Goal: Task Accomplishment & Management: Complete application form

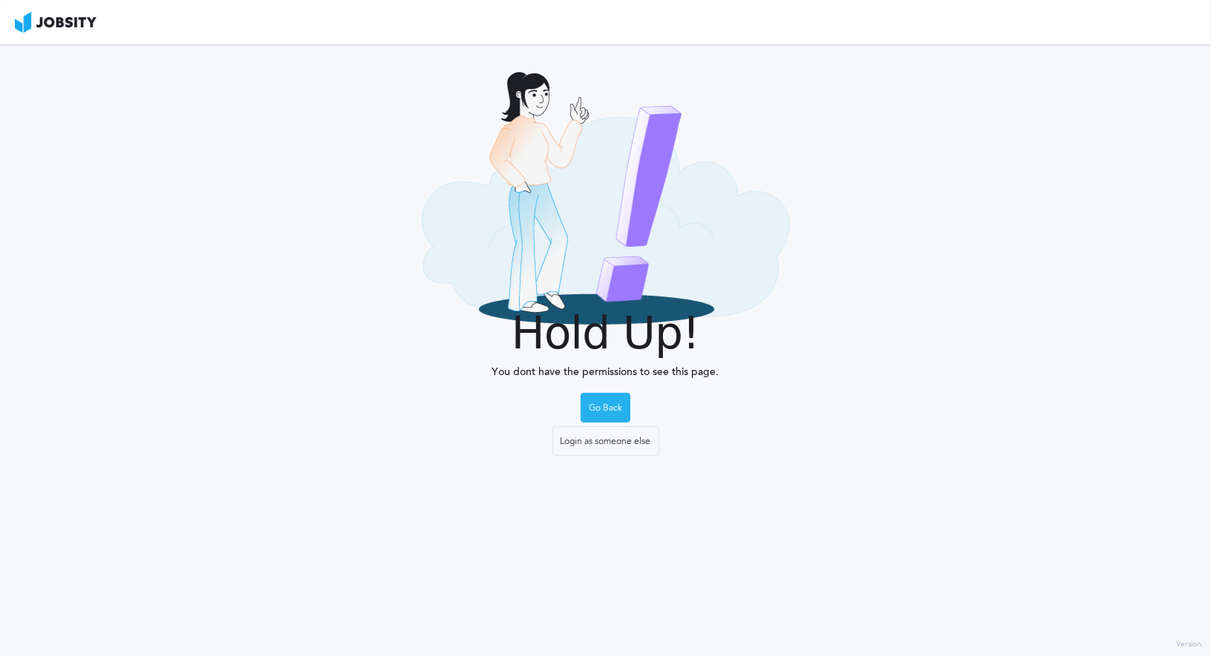
click at [599, 402] on div "Go Back" at bounding box center [605, 409] width 48 height 30
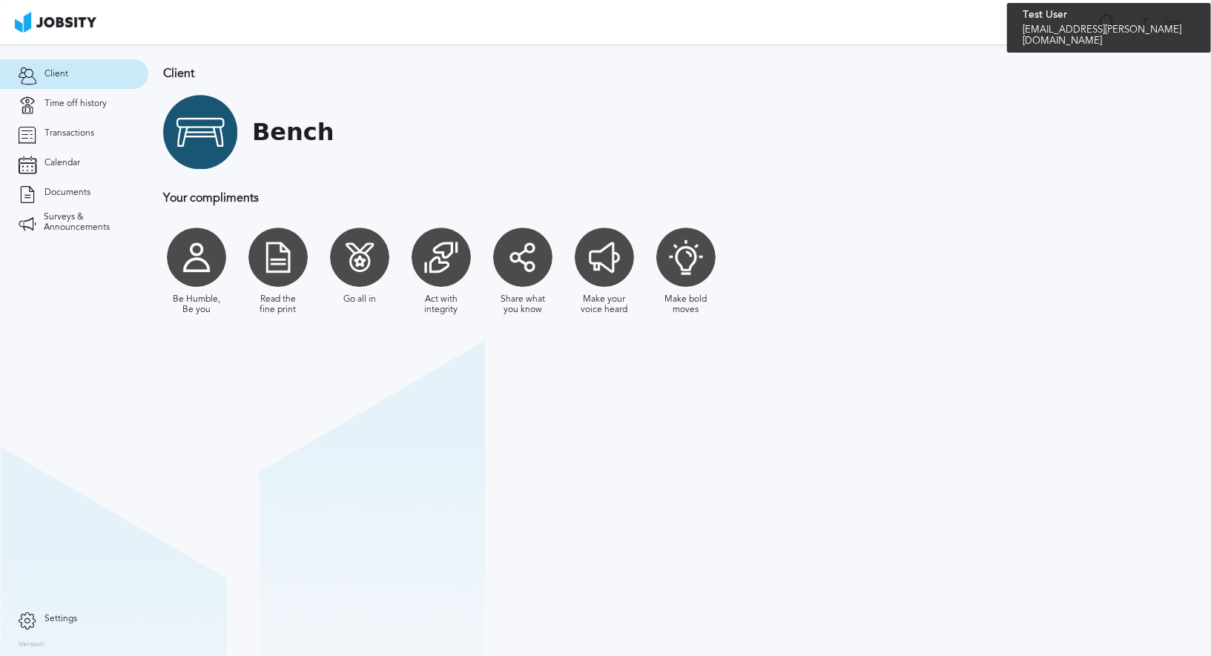
click at [1178, 22] on span "Test" at bounding box center [1172, 23] width 32 height 10
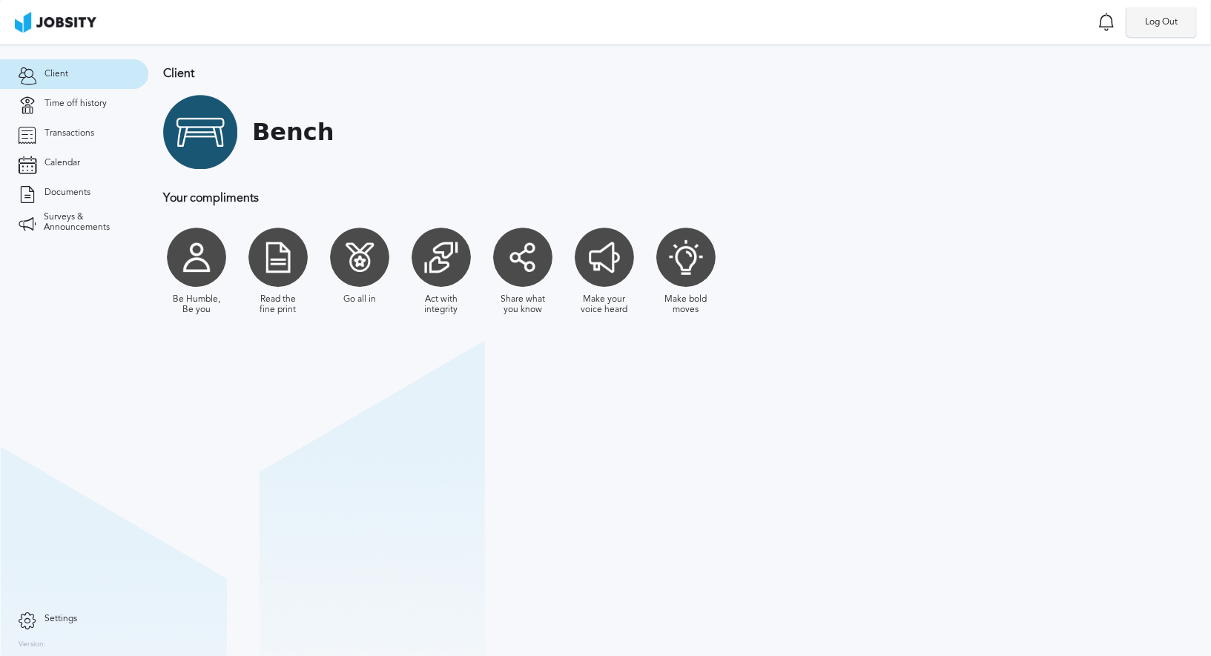
click at [1160, 27] on li "Log Out" at bounding box center [1162, 22] width 70 height 30
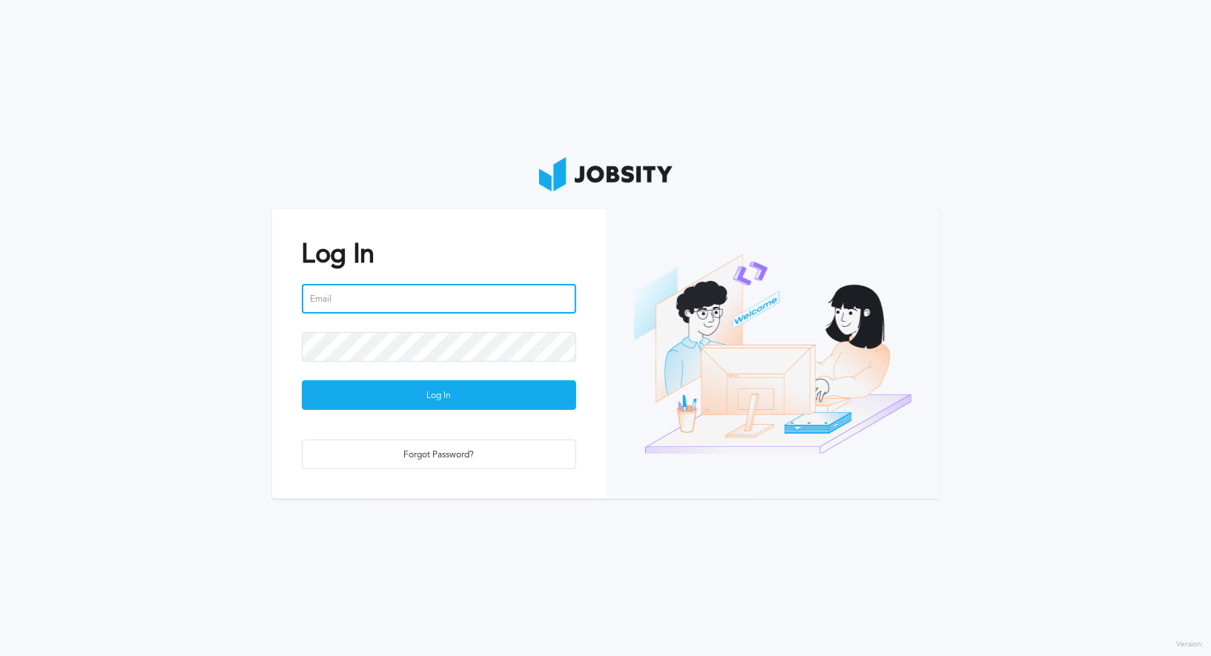
click at [406, 311] on input "email" at bounding box center [439, 299] width 274 height 30
type input "[PERSON_NAME][EMAIL_ADDRESS][PERSON_NAME][DOMAIN_NAME]"
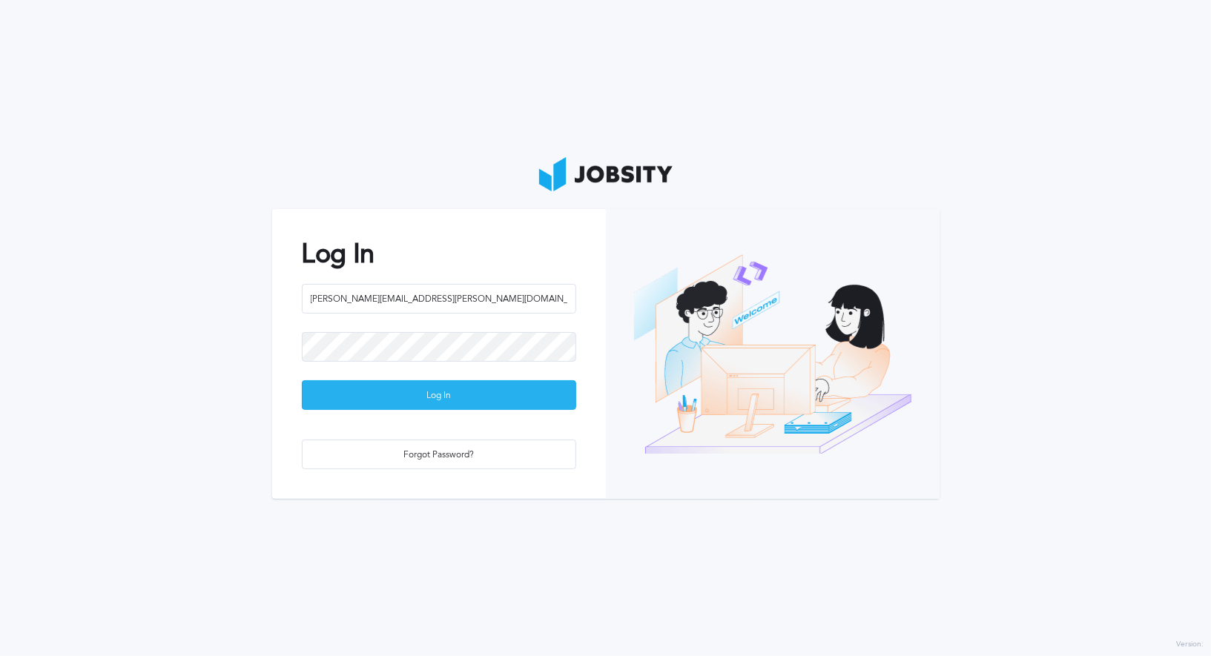
click at [423, 403] on div "Log In" at bounding box center [439, 396] width 273 height 30
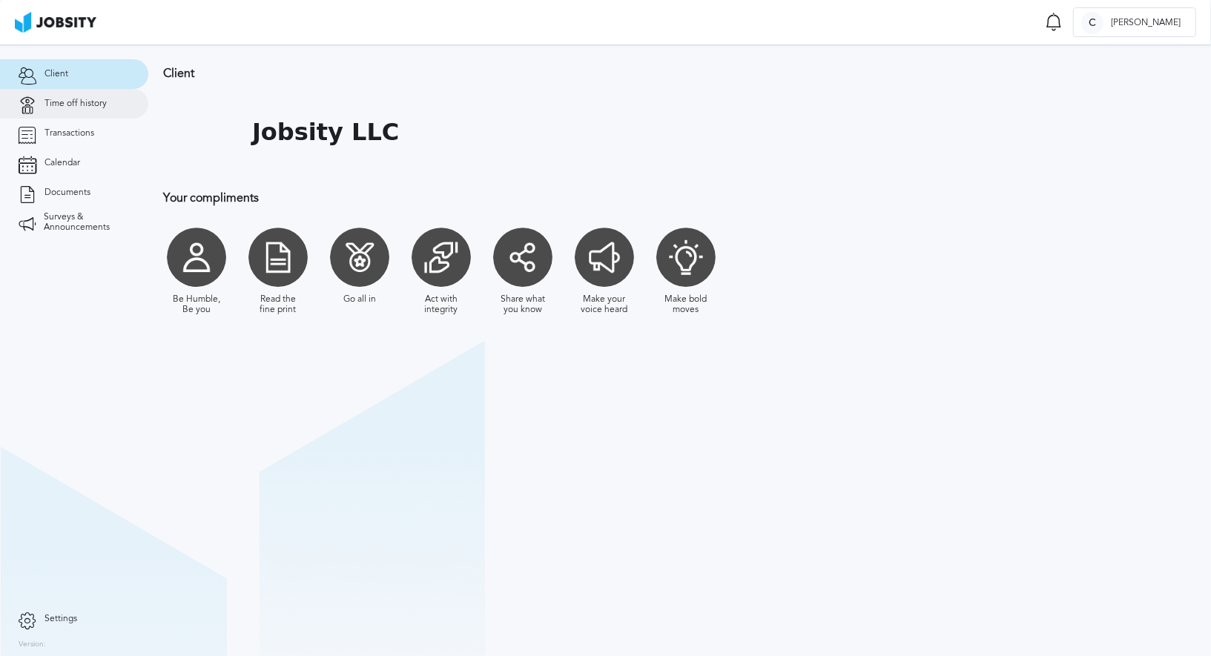
click at [53, 91] on link "Time off history" at bounding box center [74, 104] width 148 height 30
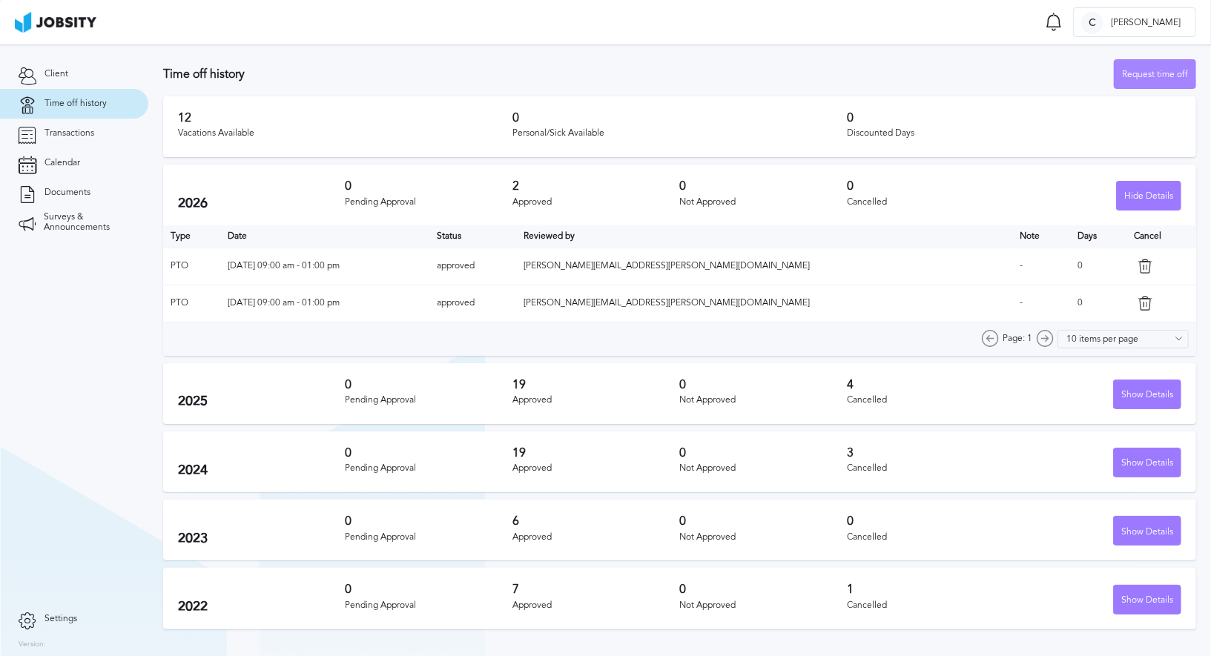
click at [1150, 81] on div "Request time off" at bounding box center [1155, 75] width 81 height 30
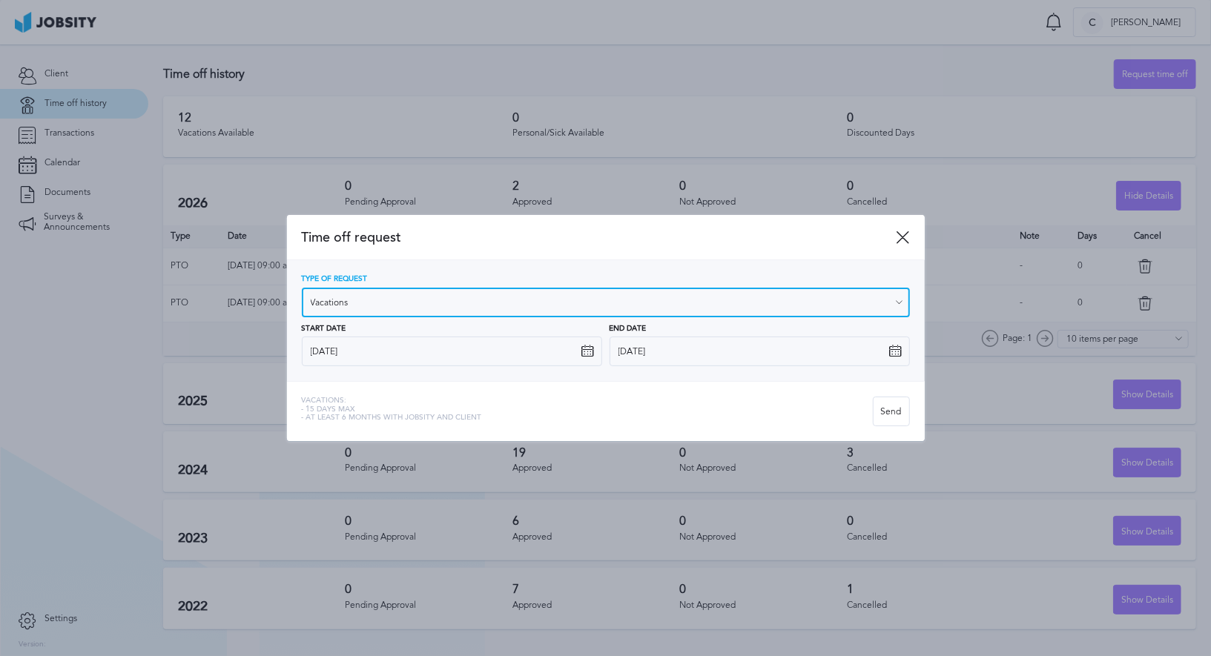
click at [379, 303] on input "Vacations" at bounding box center [606, 303] width 608 height 30
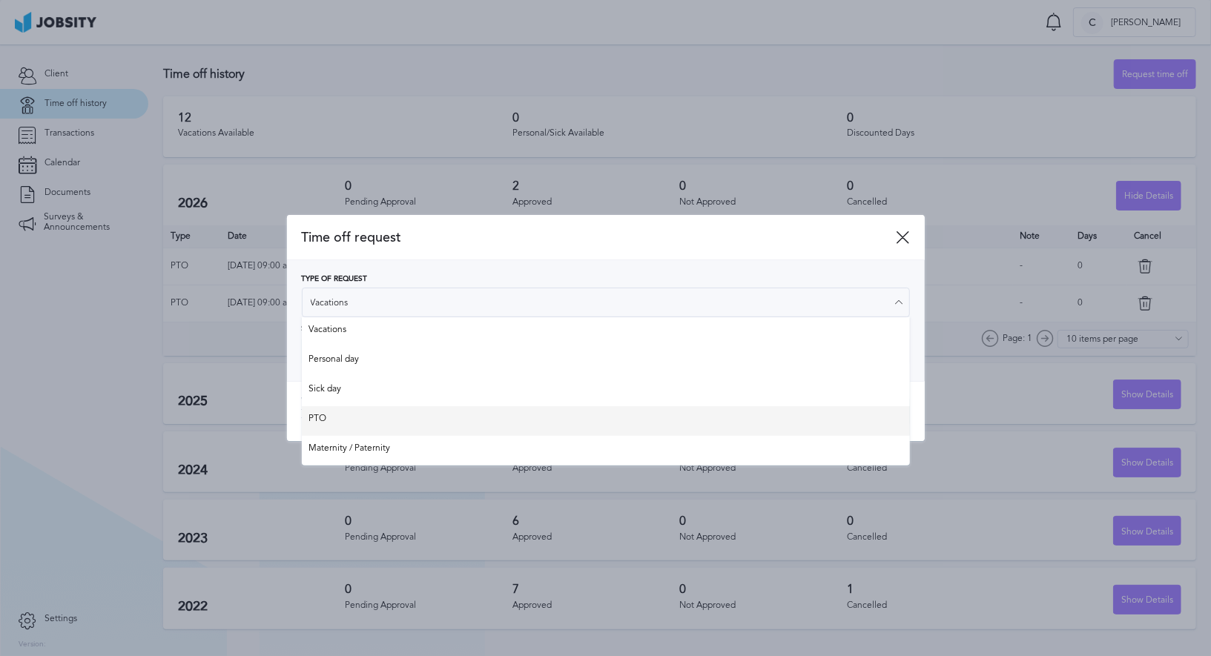
click at [360, 415] on div "Time off request Type of Request Vacations Vacations Personal day Sick day PTO …" at bounding box center [606, 328] width 638 height 227
type input "PTO"
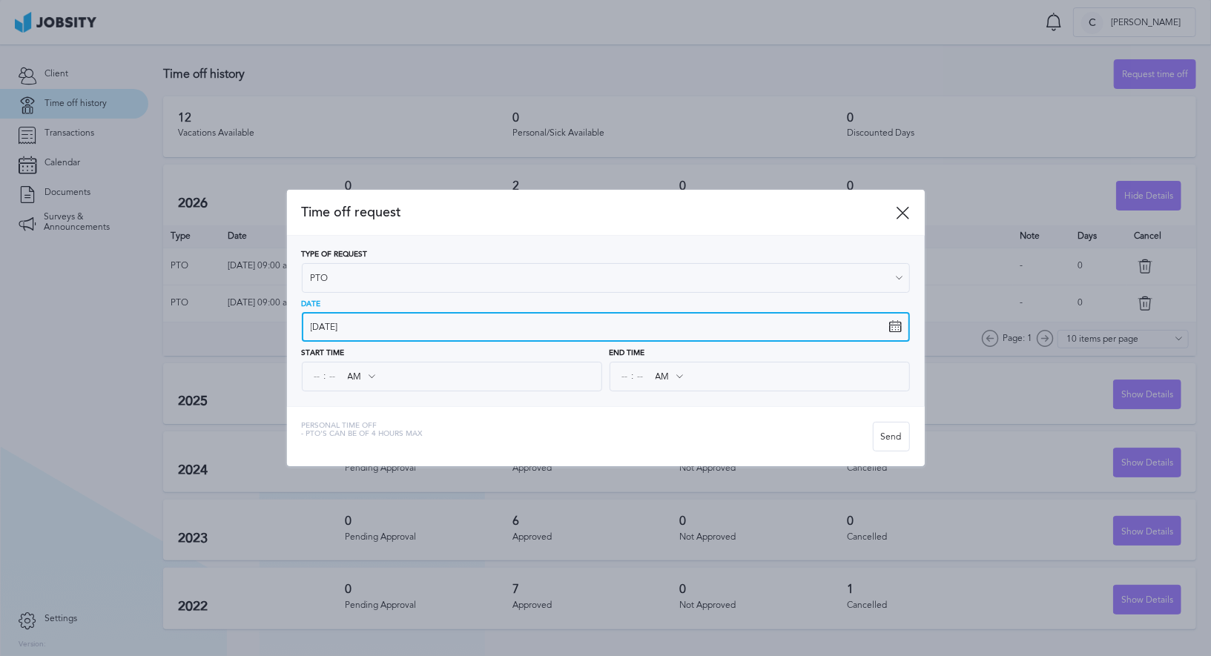
click at [395, 327] on input "[DATE]" at bounding box center [606, 327] width 608 height 30
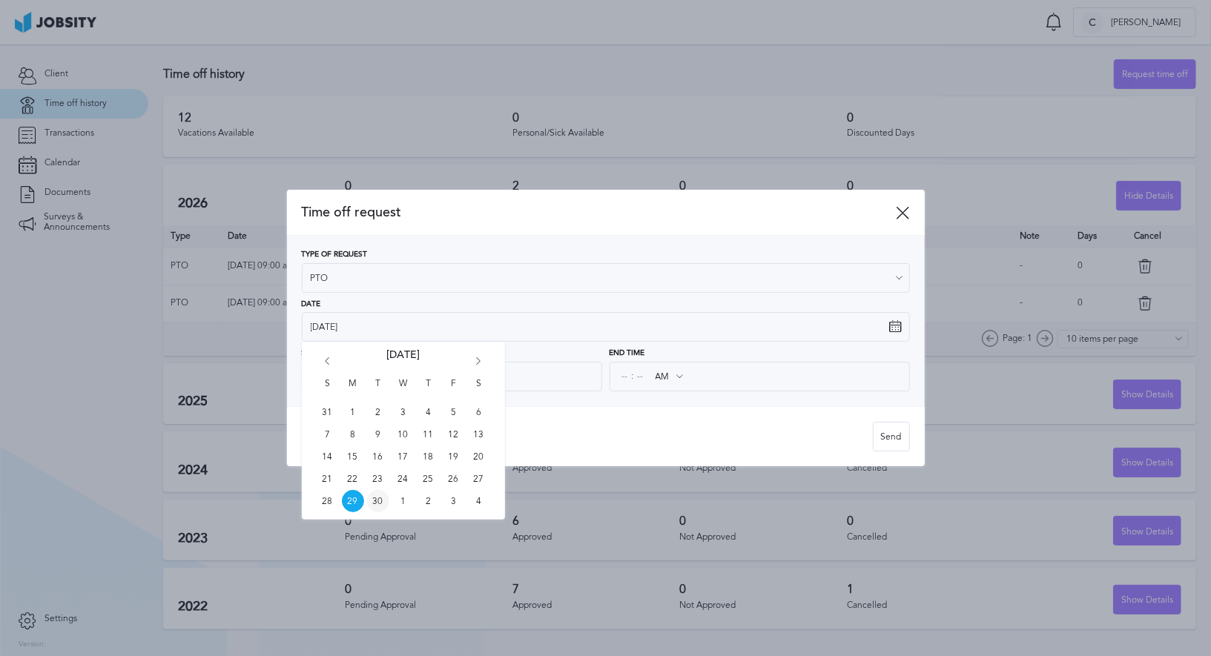
click at [383, 503] on span "30" at bounding box center [378, 501] width 22 height 22
type input "[DATE]"
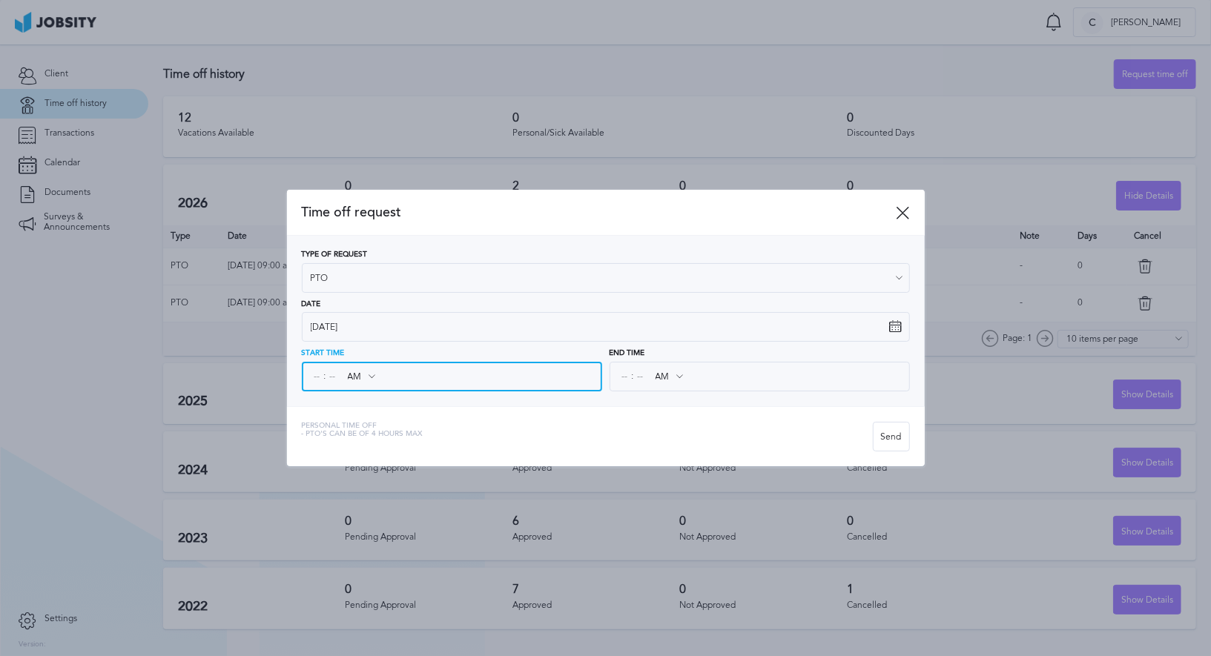
click at [319, 380] on input at bounding box center [317, 376] width 13 height 27
type input "09"
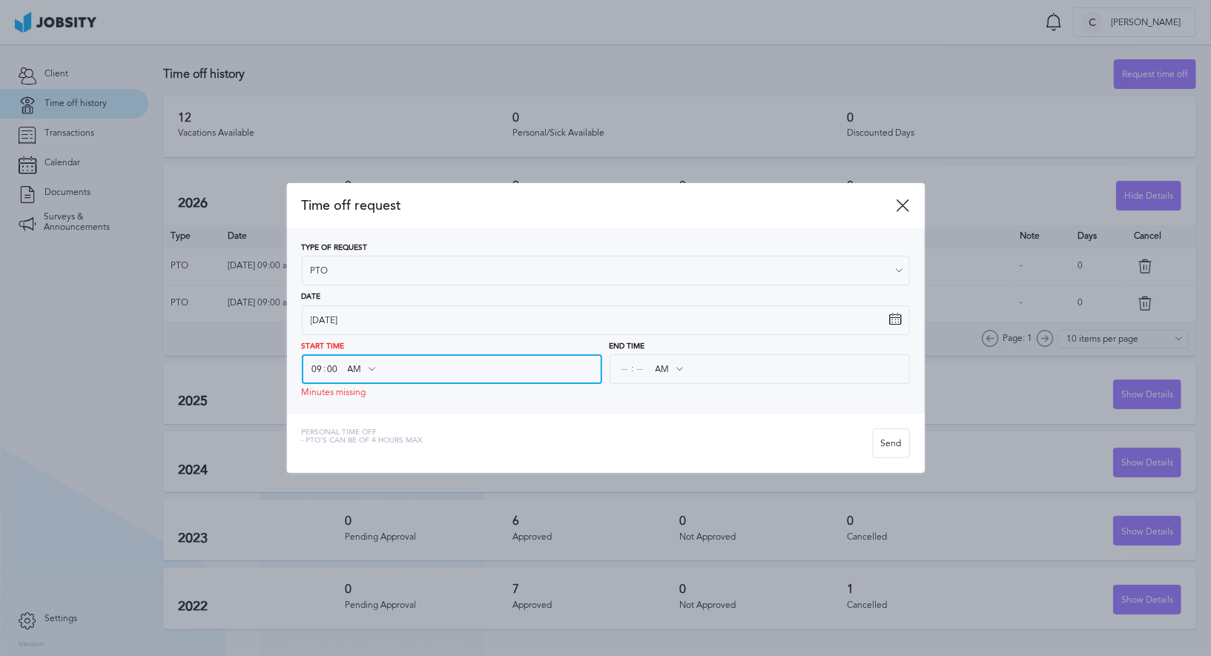
type input "00"
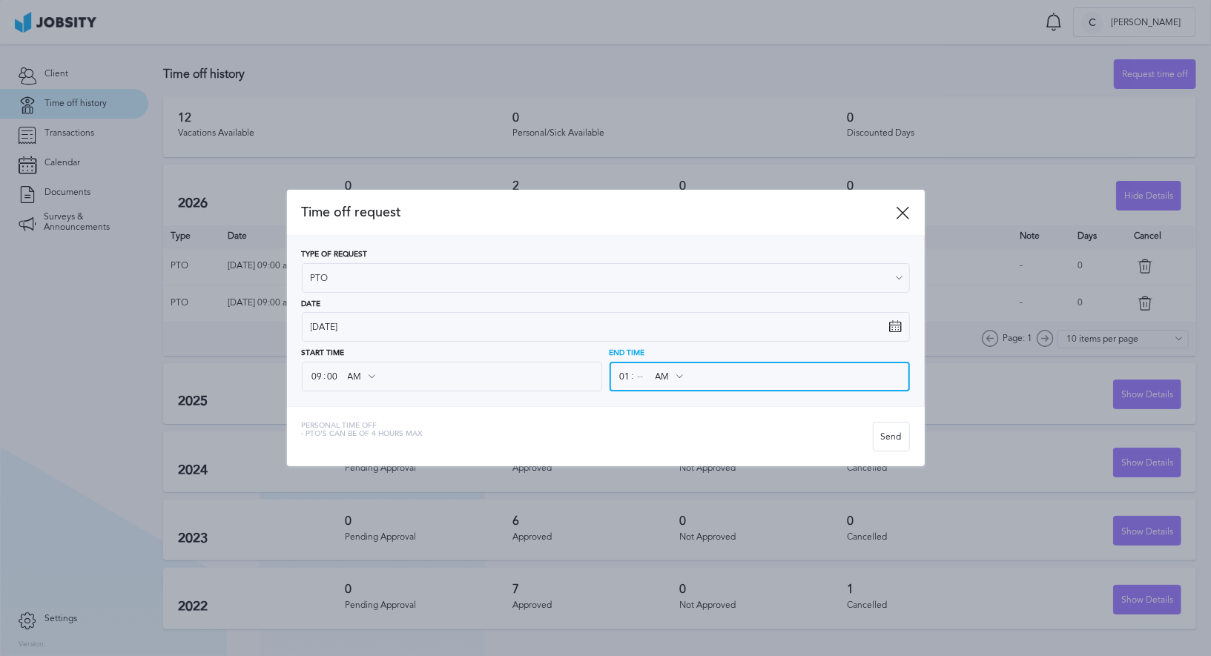
type input "01"
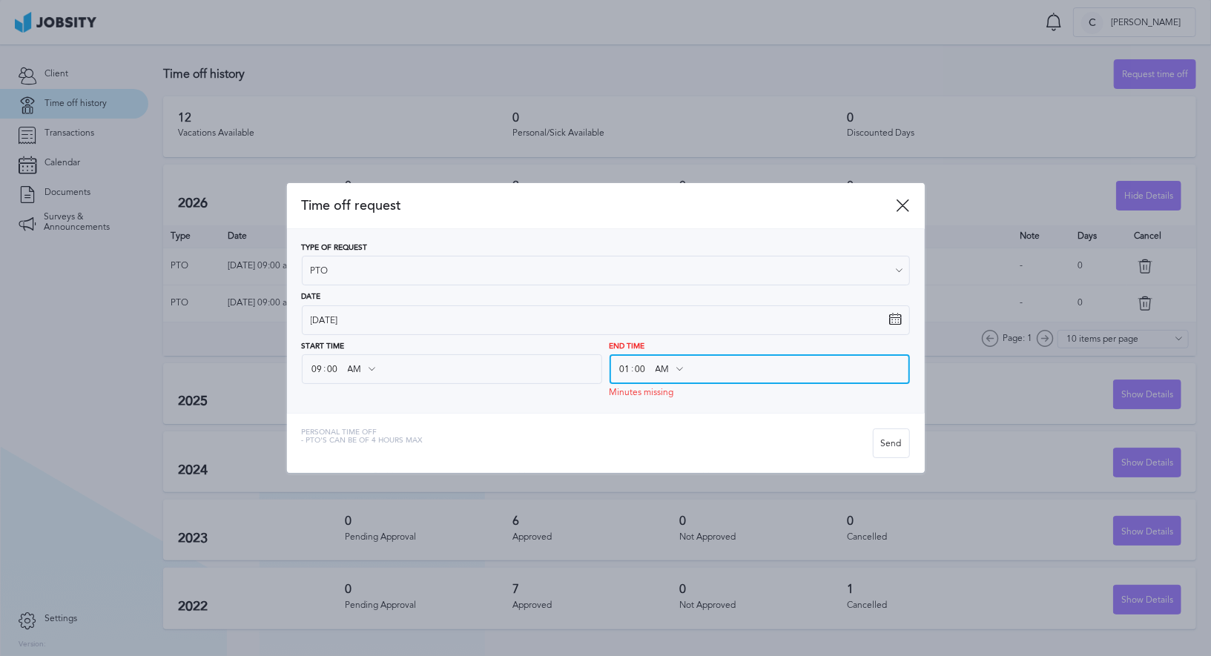
type input "00"
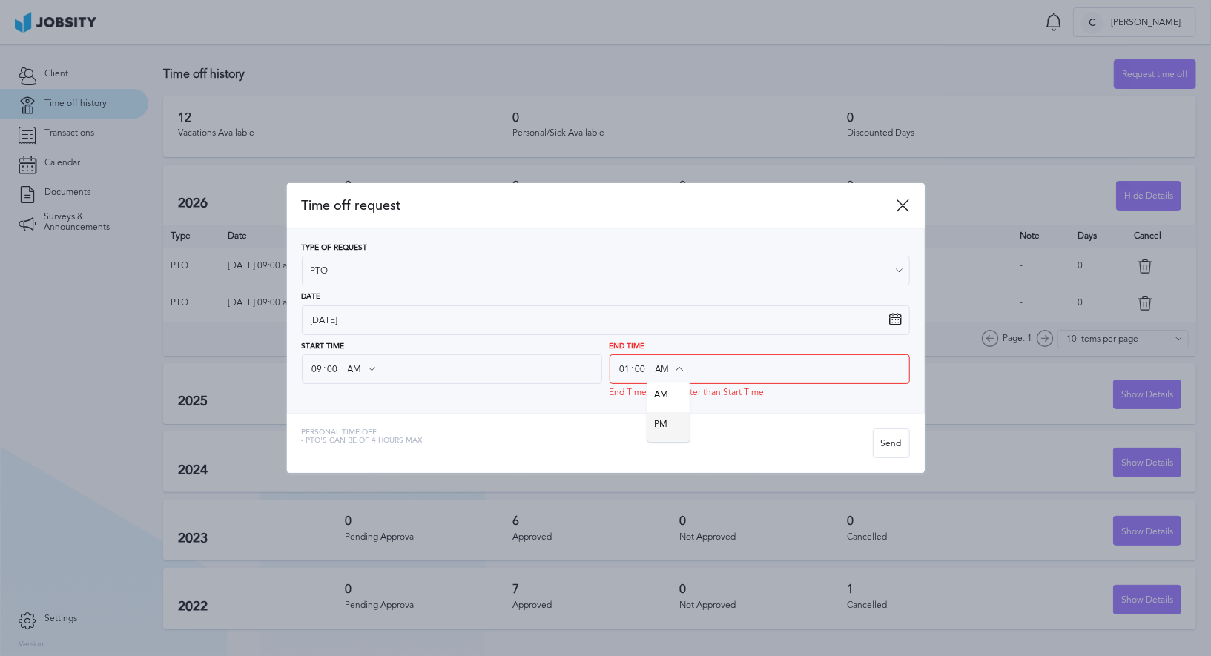
type input "PM"
click at [675, 429] on div "Time off request Type of Request PTO Vacations Personal day Sick day PTO Matern…" at bounding box center [606, 328] width 638 height 290
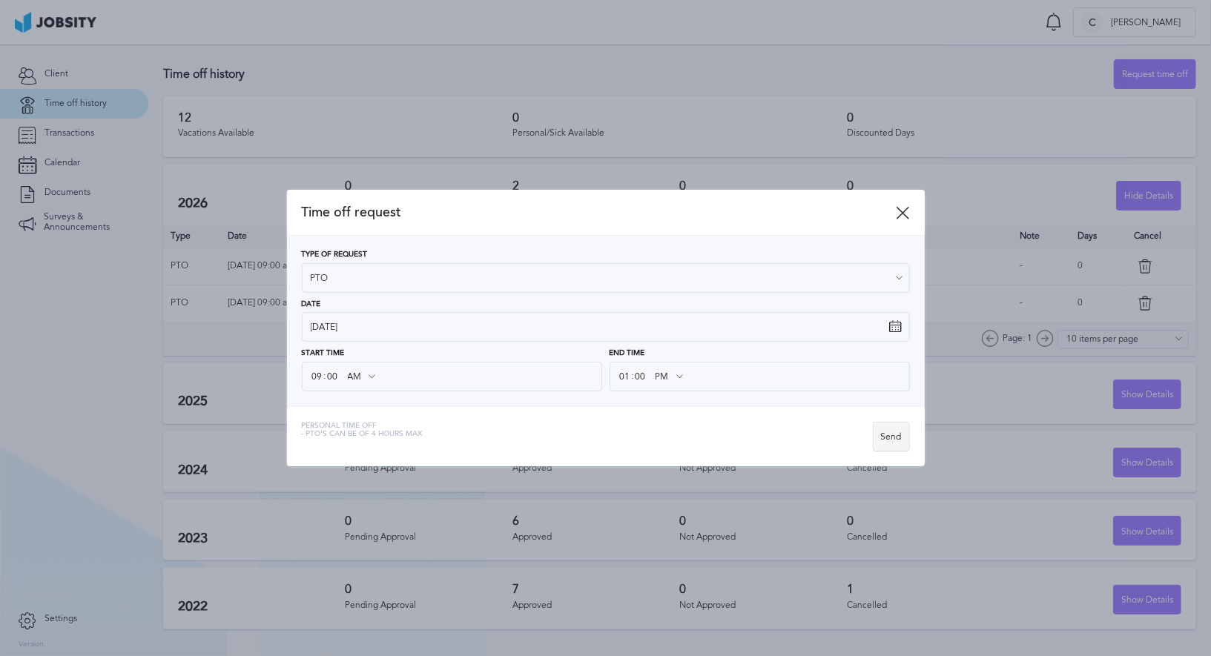
click at [901, 437] on div "Send" at bounding box center [892, 438] width 36 height 30
